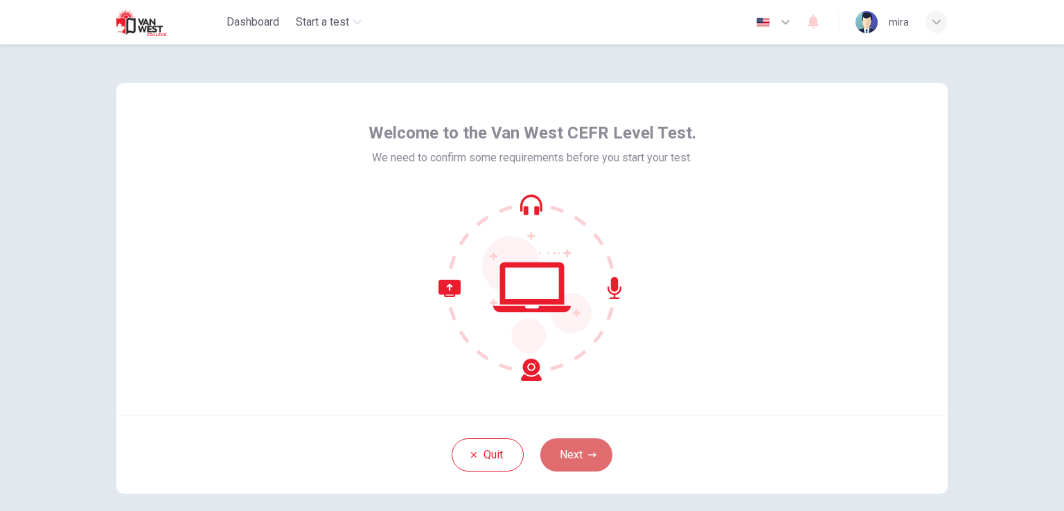
click at [562, 450] on button "Next" at bounding box center [576, 455] width 72 height 33
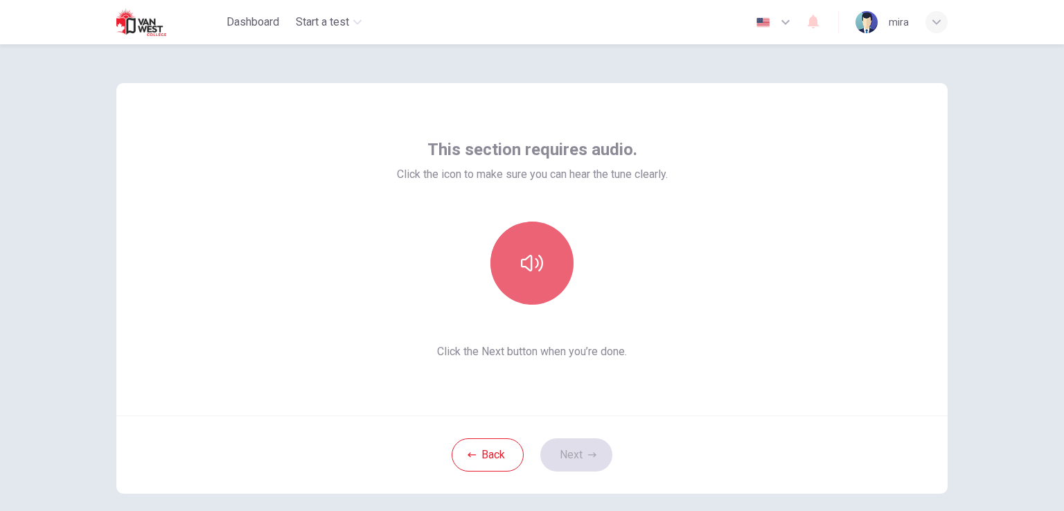
click at [534, 265] on icon "button" at bounding box center [532, 263] width 22 height 17
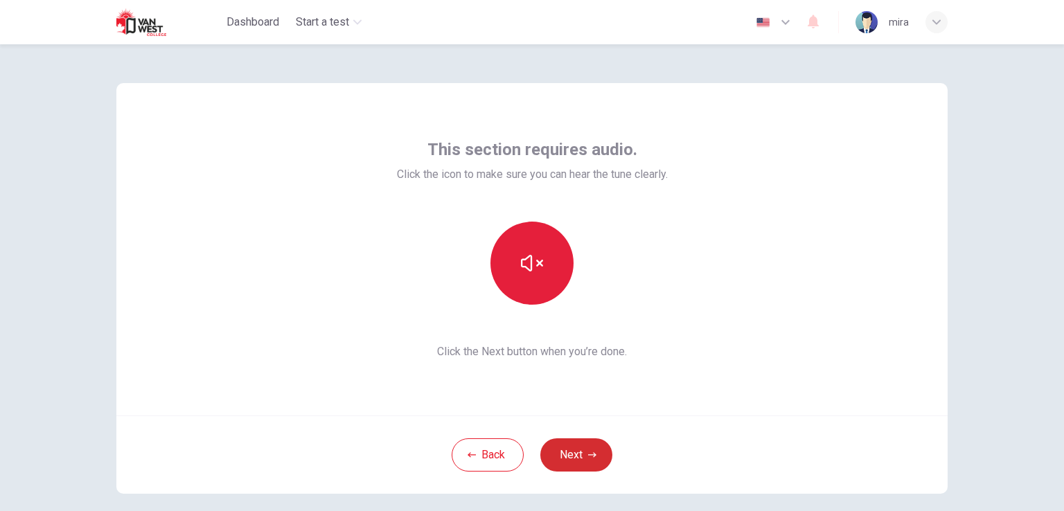
click at [572, 448] on button "Next" at bounding box center [576, 455] width 72 height 33
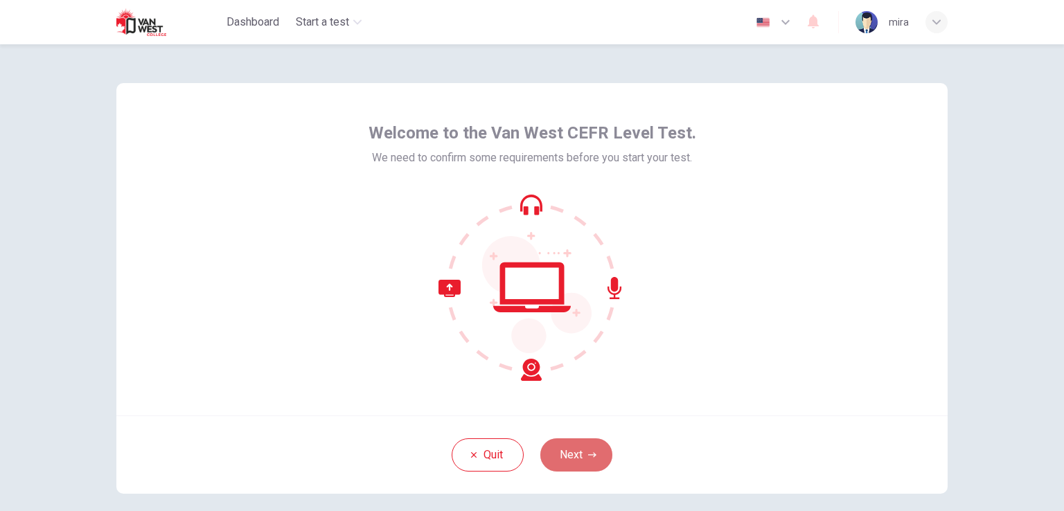
click at [559, 444] on button "Next" at bounding box center [576, 455] width 72 height 33
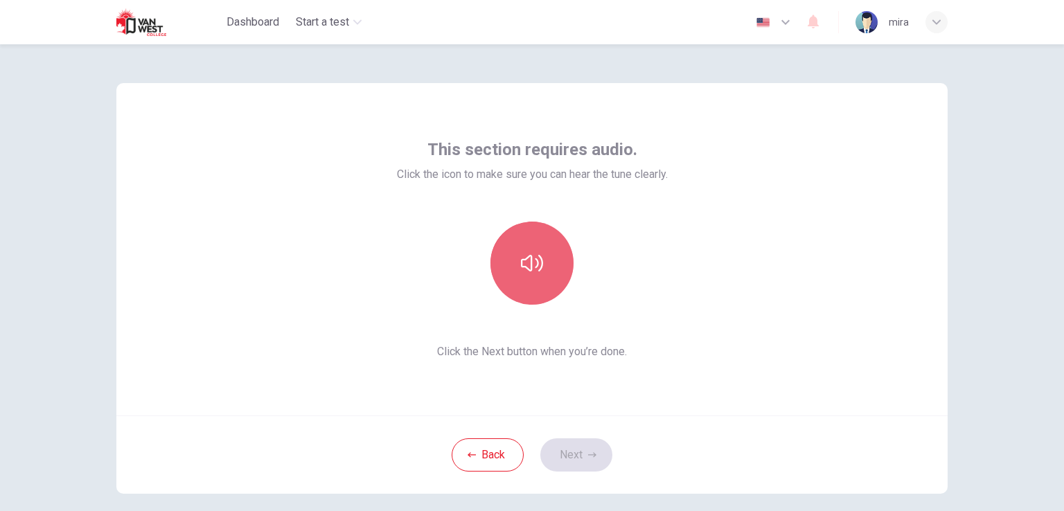
click at [534, 252] on icon "button" at bounding box center [532, 263] width 22 height 22
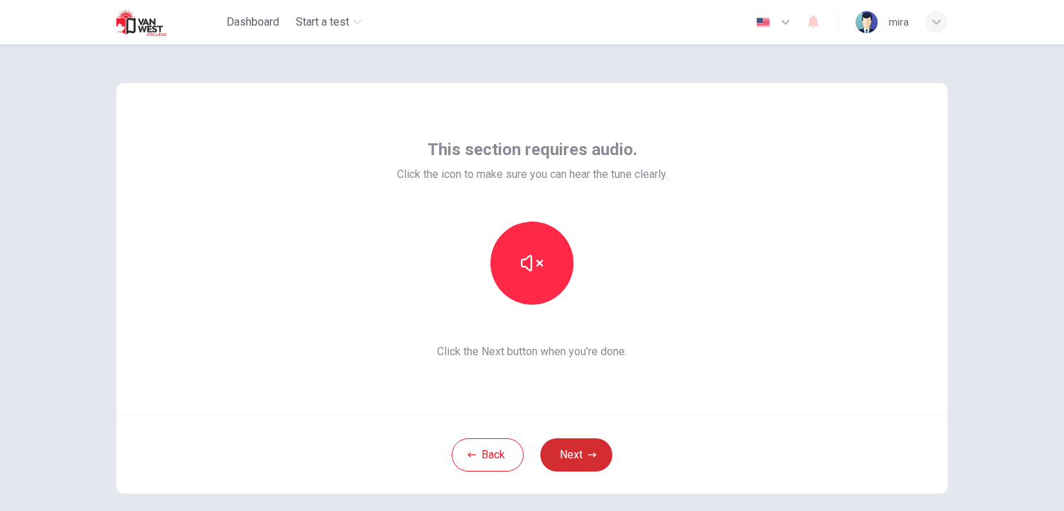
click at [561, 447] on button "Next" at bounding box center [576, 455] width 72 height 33
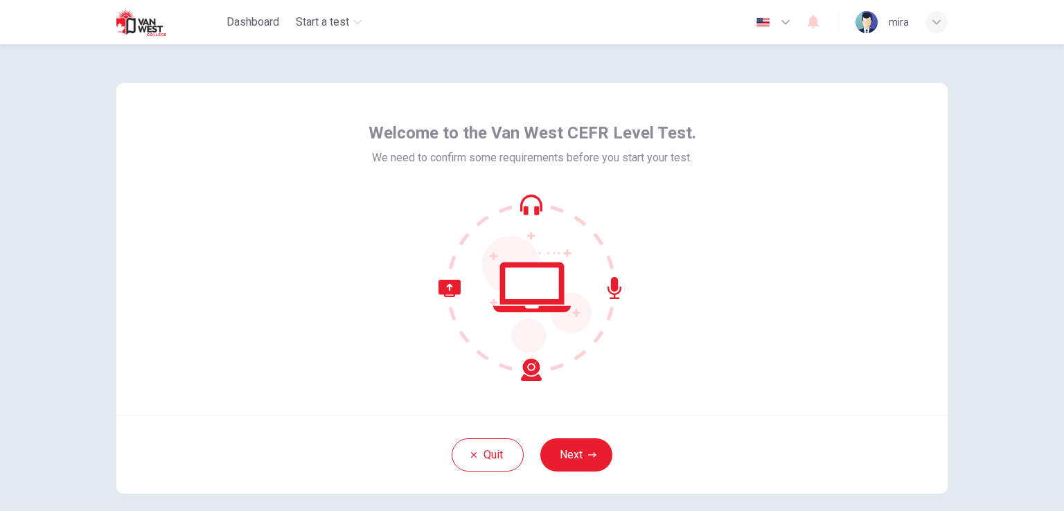
click at [574, 437] on div "Quit Next" at bounding box center [531, 455] width 831 height 78
click at [574, 450] on button "Next" at bounding box center [576, 455] width 72 height 33
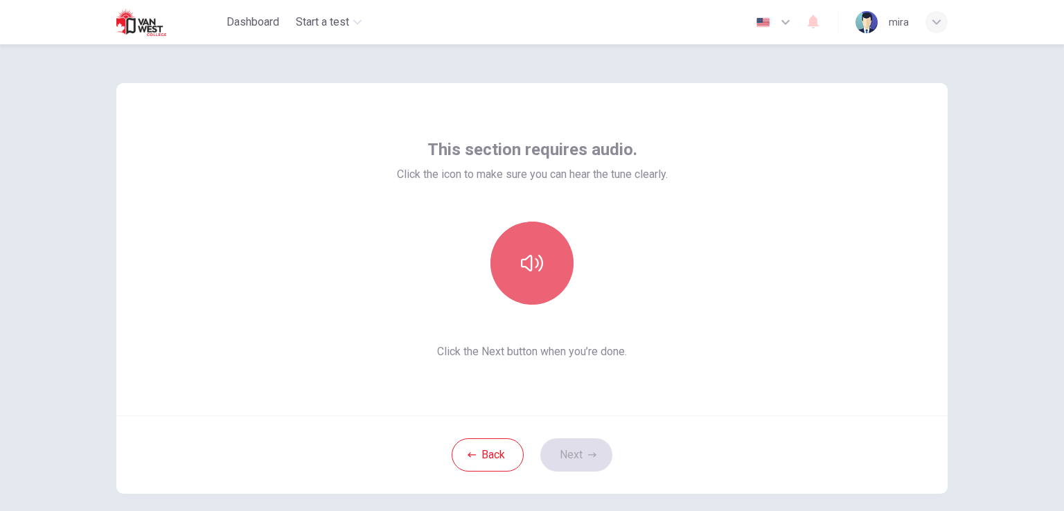
click at [556, 264] on button "button" at bounding box center [532, 263] width 83 height 83
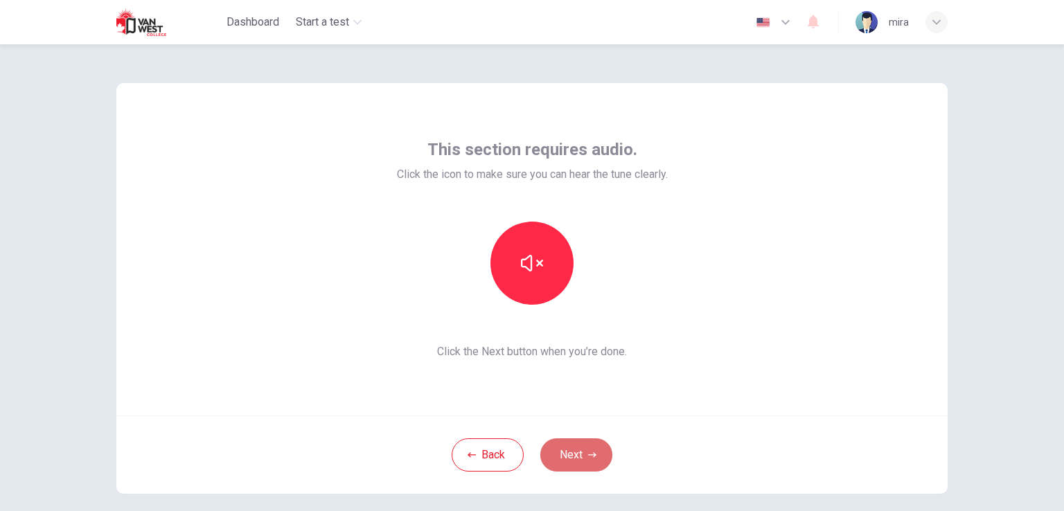
click at [562, 464] on button "Next" at bounding box center [576, 455] width 72 height 33
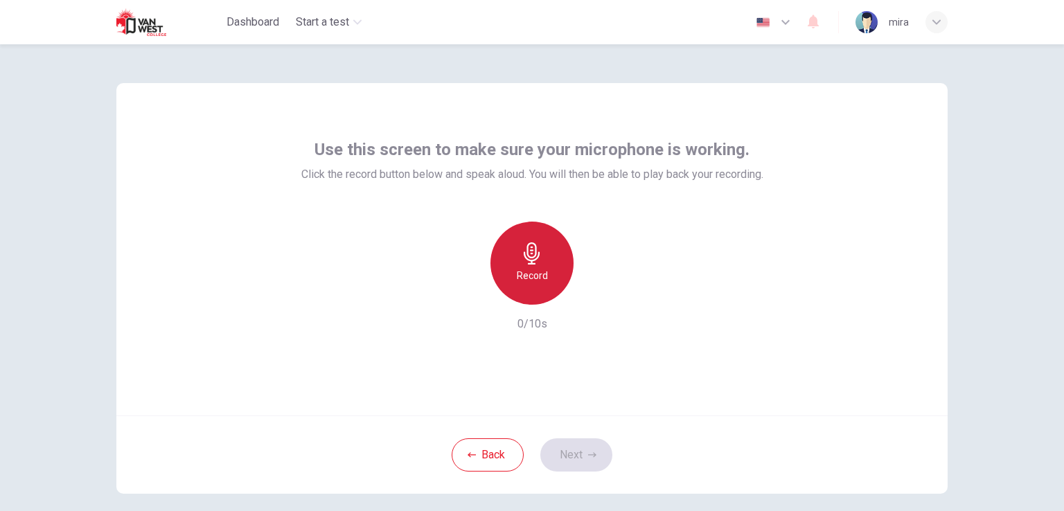
click at [529, 270] on h6 "Record" at bounding box center [532, 275] width 31 height 17
click at [529, 270] on h6 "Stop" at bounding box center [532, 275] width 21 height 17
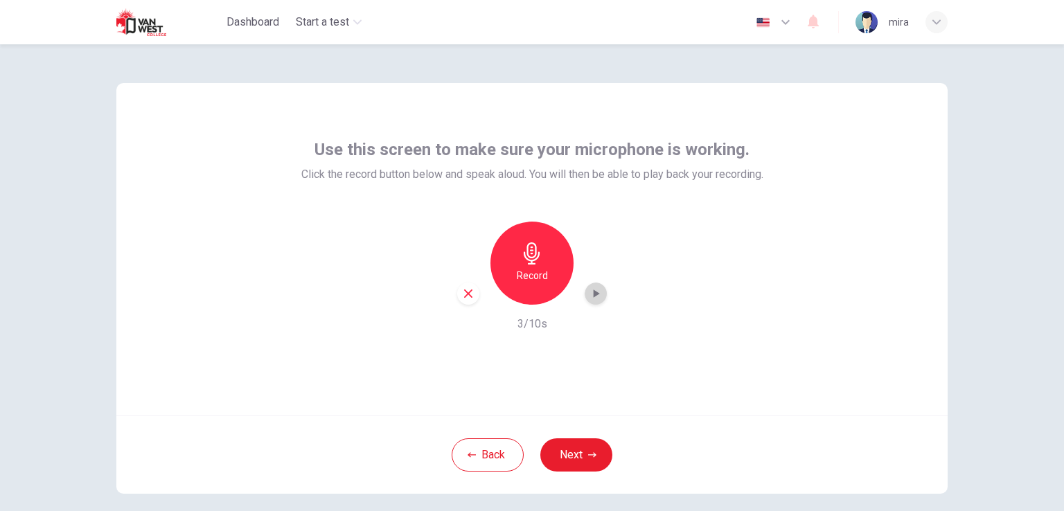
click at [596, 290] on icon "button" at bounding box center [596, 294] width 14 height 14
click at [474, 292] on div "button" at bounding box center [468, 294] width 22 height 22
click at [941, 15] on div "button" at bounding box center [937, 22] width 22 height 22
